Goal: Information Seeking & Learning: Find contact information

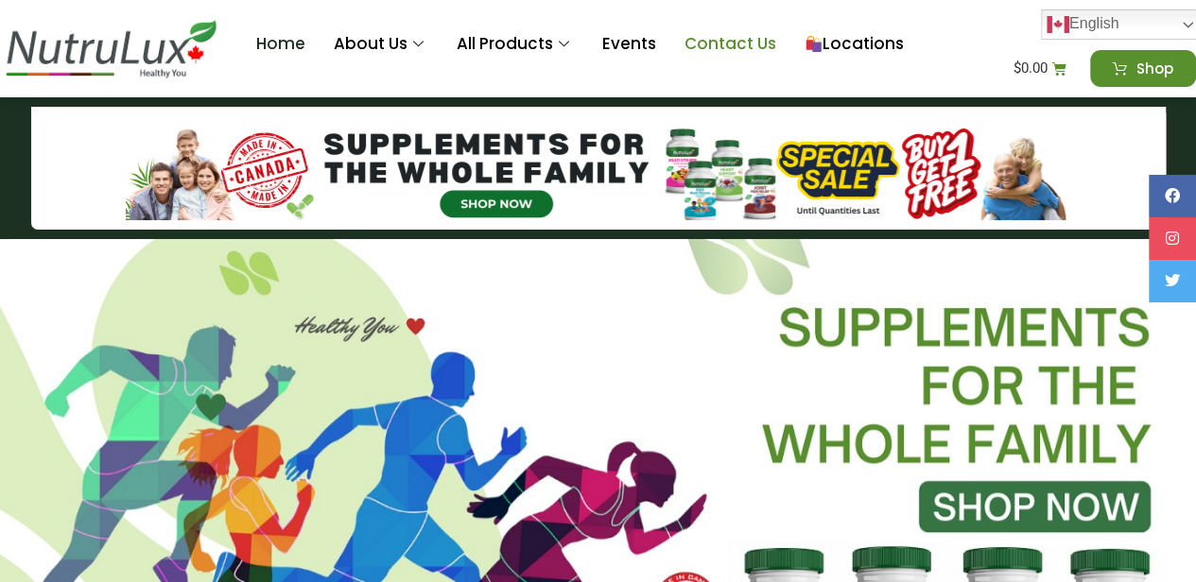
click at [732, 43] on link "Contact Us" at bounding box center [730, 45] width 120 height 76
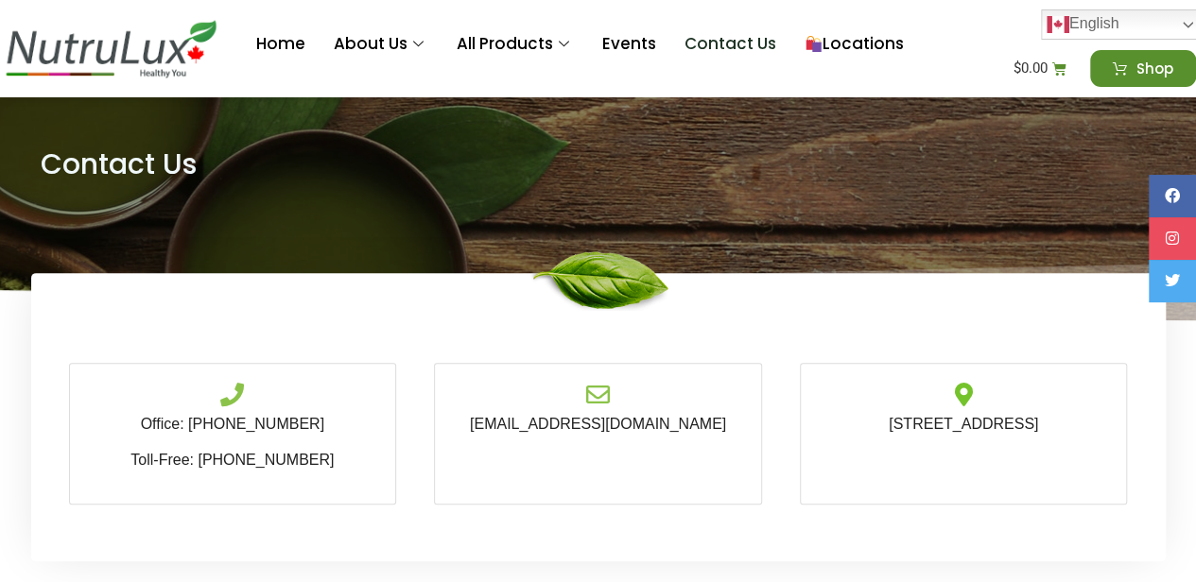
scroll to position [189, 0]
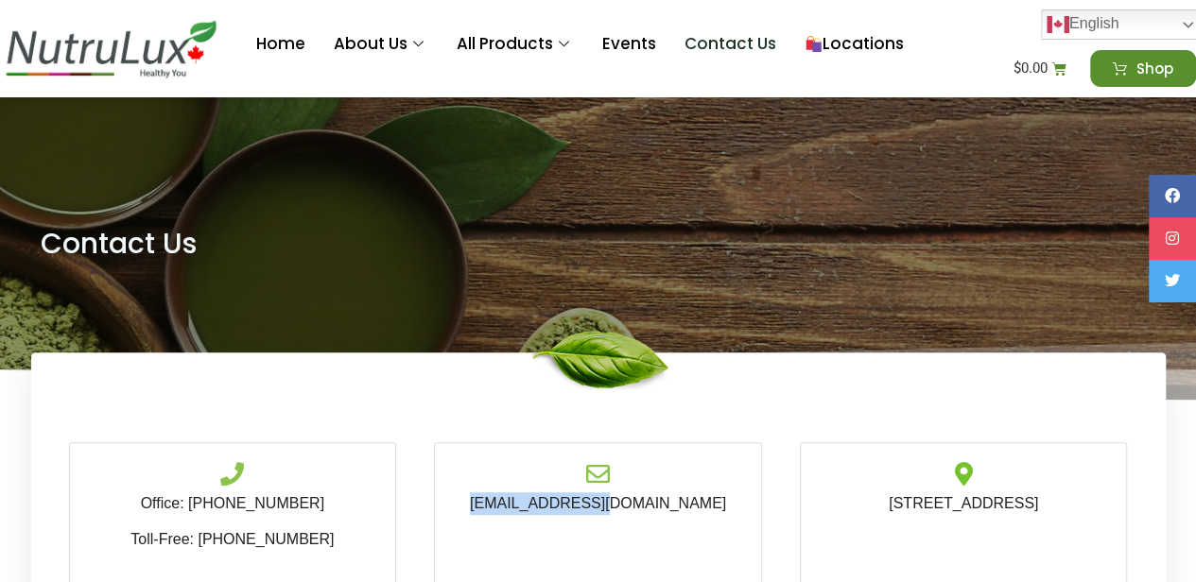
drag, startPoint x: 694, startPoint y: 500, endPoint x: 535, endPoint y: 504, distance: 158.9
click at [535, 504] on p "[EMAIL_ADDRESS][DOMAIN_NAME]" at bounding box center [598, 504] width 288 height 23
copy link "[EMAIL_ADDRESS][DOMAIN_NAME]"
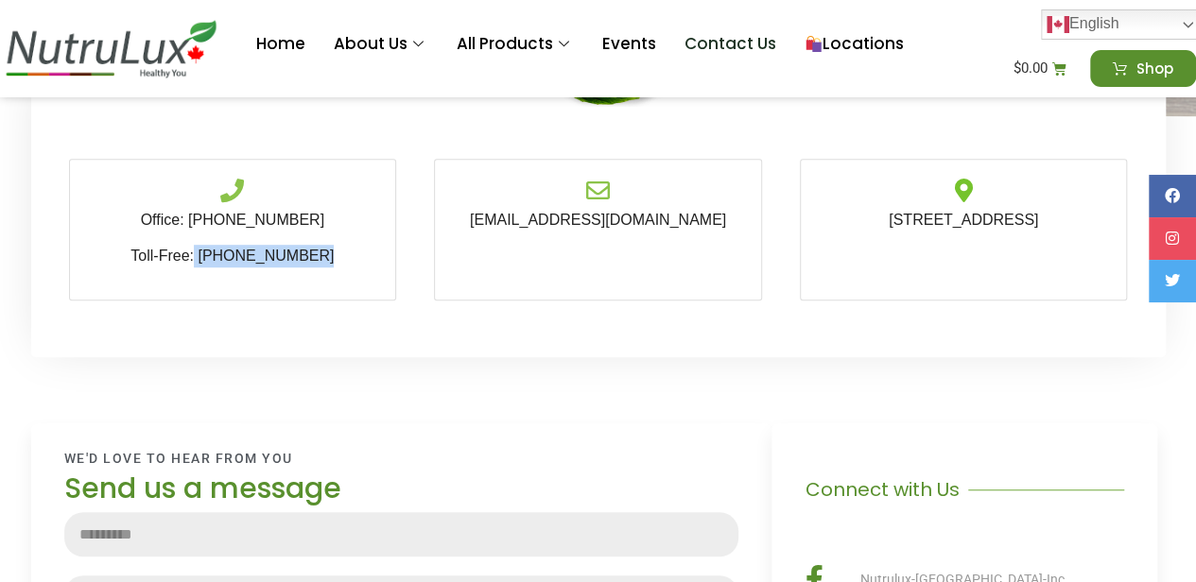
drag, startPoint x: 338, startPoint y: 253, endPoint x: 207, endPoint y: 251, distance: 131.4
click at [207, 251] on p "Toll-Free: [PHONE_NUMBER]" at bounding box center [233, 256] width 288 height 23
copy link "[PHONE_NUMBER]"
